Goal: Find specific page/section: Find specific page/section

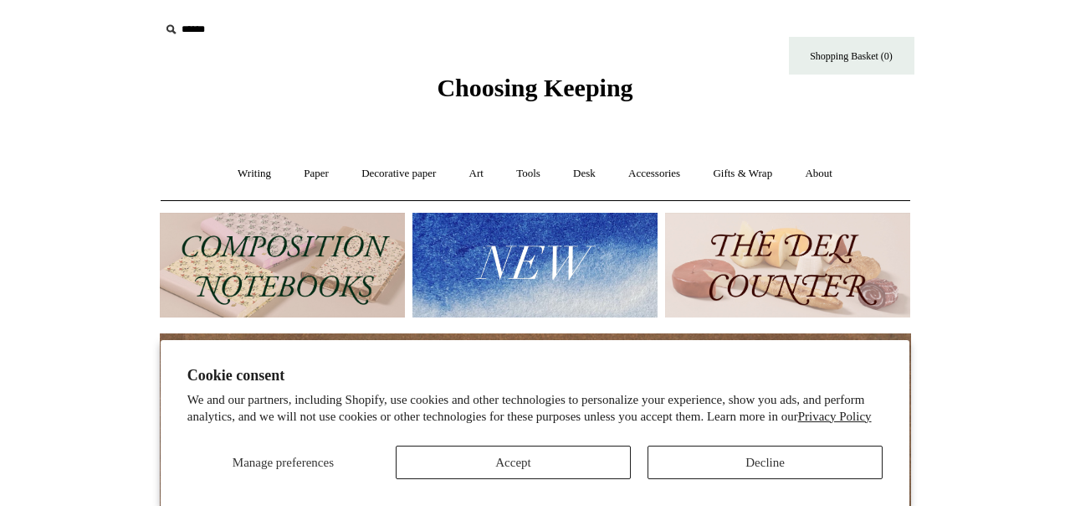
click at [706, 459] on button "Decline" at bounding box center [765, 461] width 235 height 33
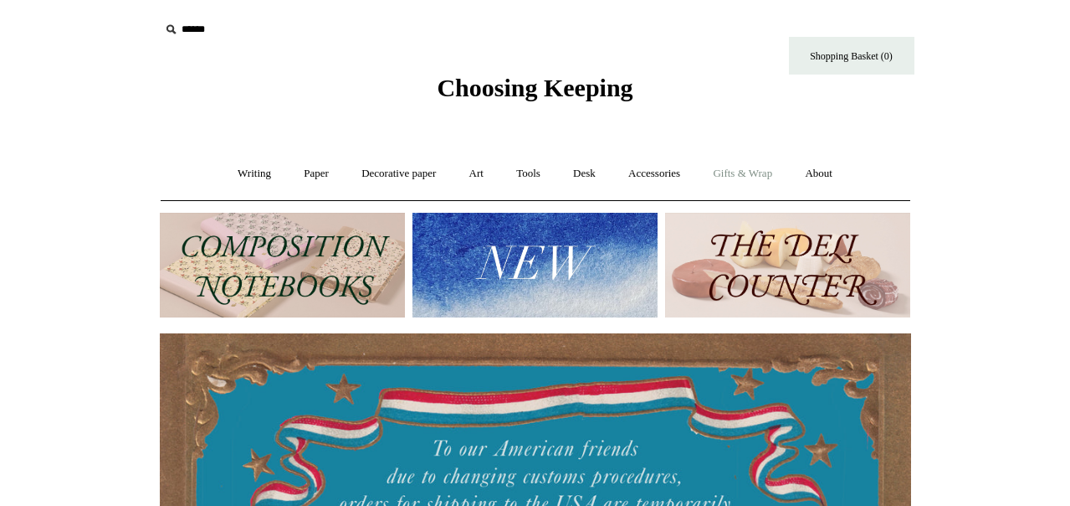
click at [743, 171] on link "Gifts & Wrap +" at bounding box center [743, 173] width 90 height 44
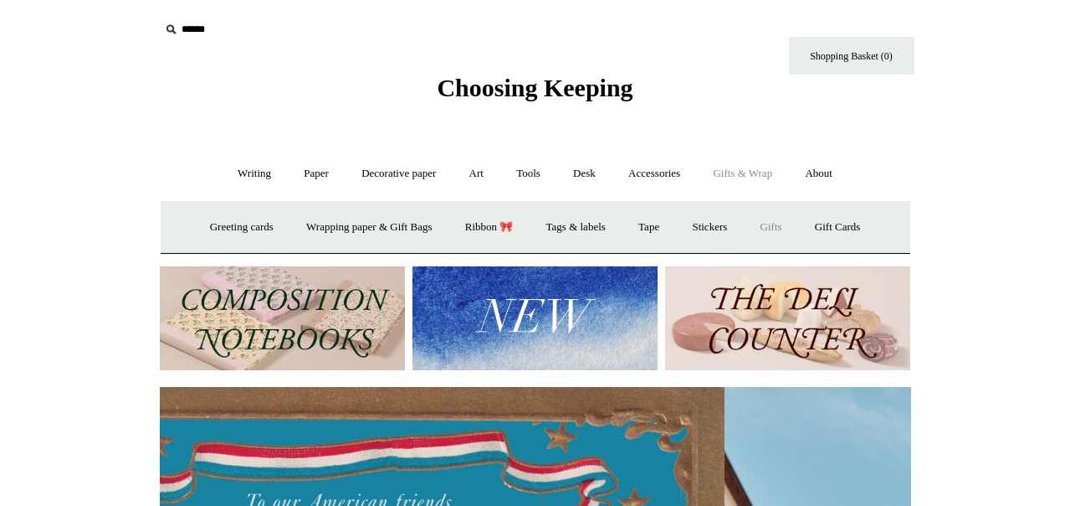
click at [784, 223] on link "Gifts +" at bounding box center [772, 227] width 52 height 44
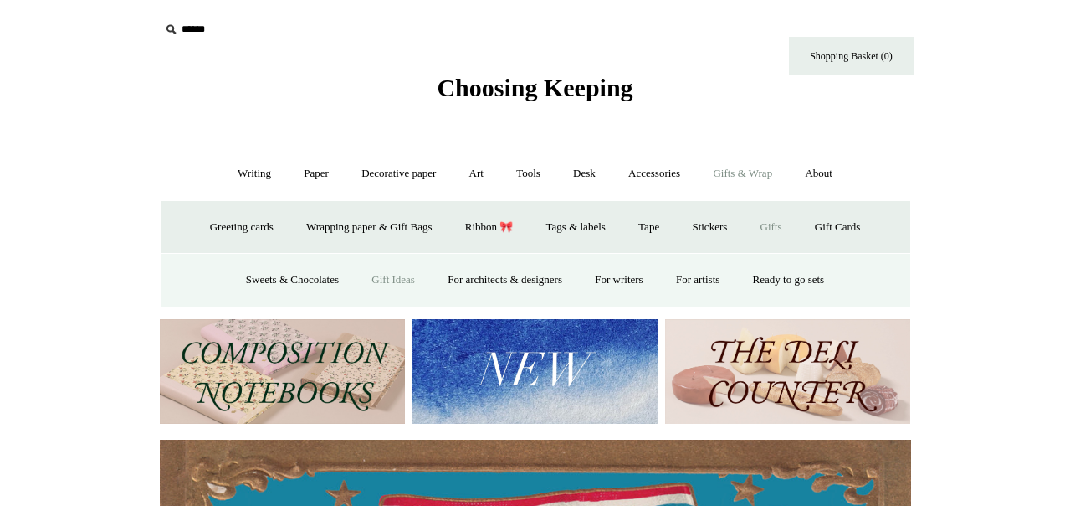
click at [393, 279] on link "Gift Ideas" at bounding box center [394, 280] width 74 height 44
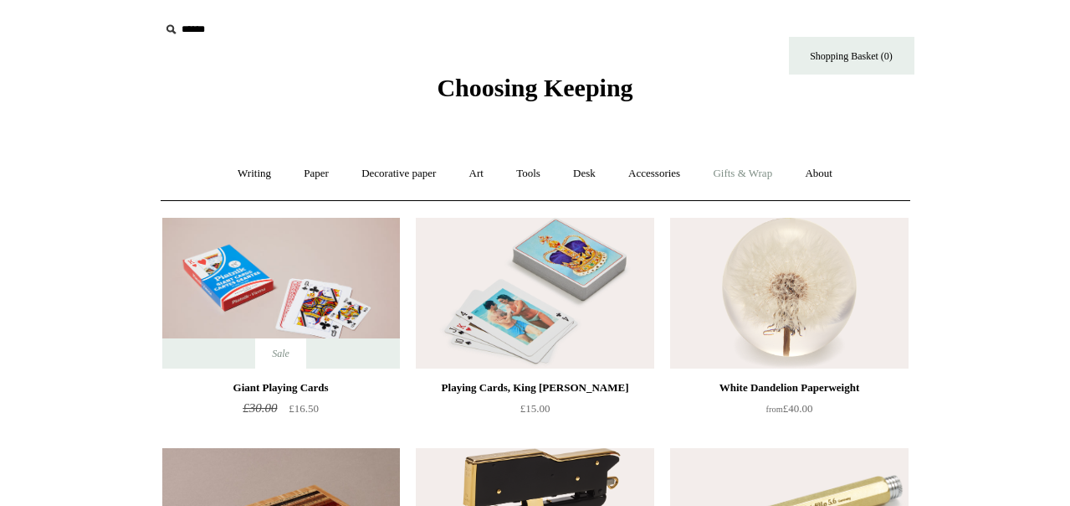
click at [749, 167] on link "Gifts & Wrap +" at bounding box center [743, 173] width 90 height 44
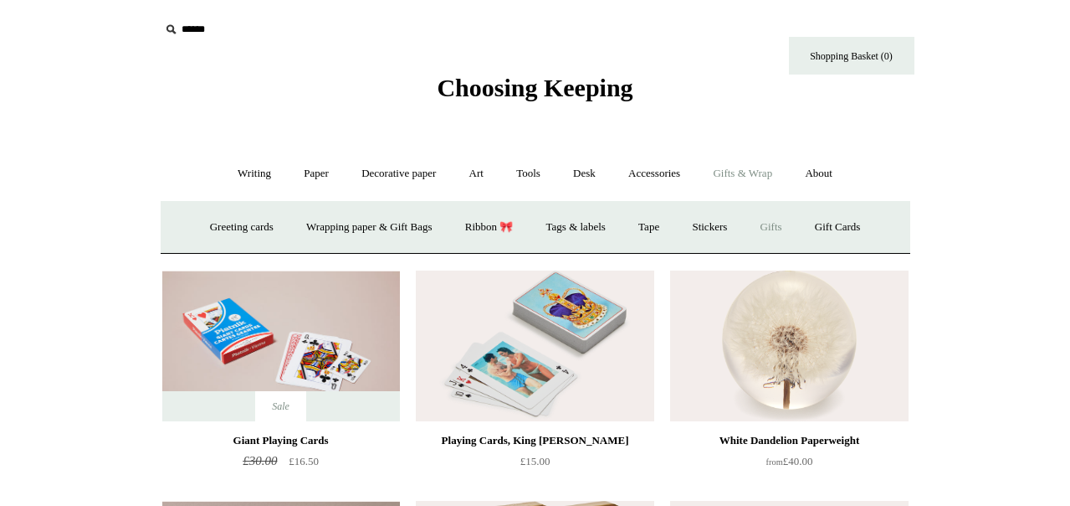
click at [783, 219] on link "Gifts +" at bounding box center [772, 227] width 52 height 44
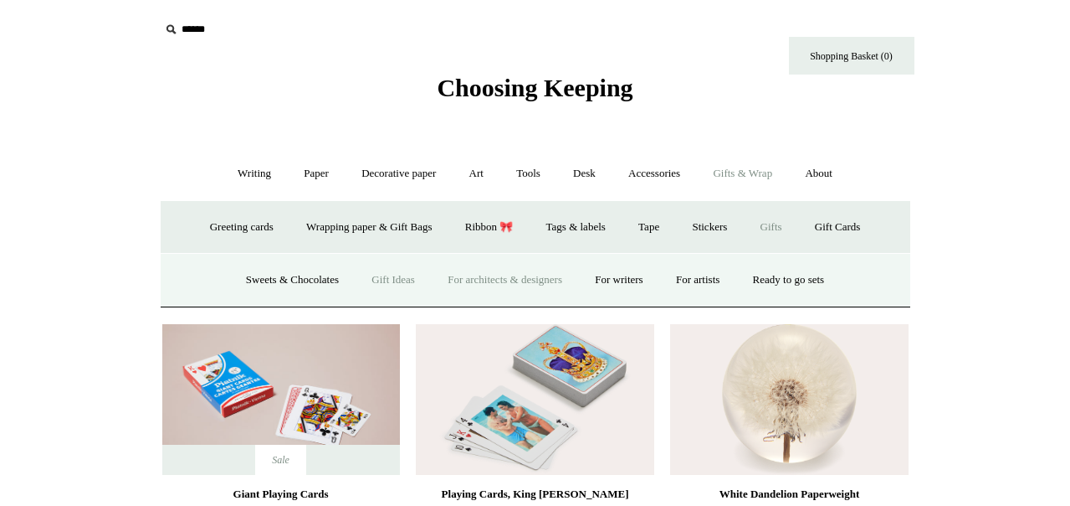
click at [468, 281] on link "For architects & designers" at bounding box center [505, 280] width 145 height 44
